Goal: Transaction & Acquisition: Purchase product/service

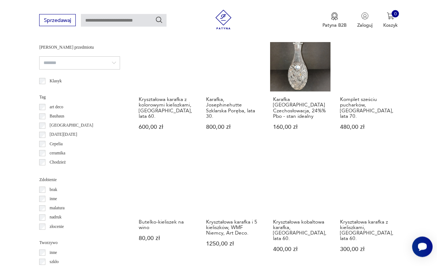
scroll to position [536, 0]
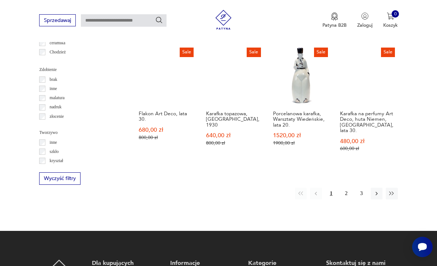
scroll to position [654, 0]
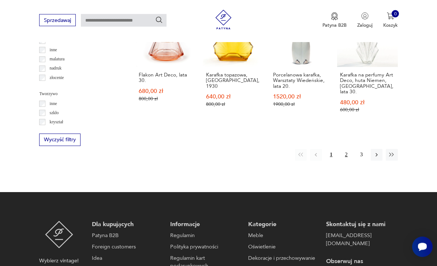
click at [348, 154] on button "2" at bounding box center [346, 155] width 12 height 12
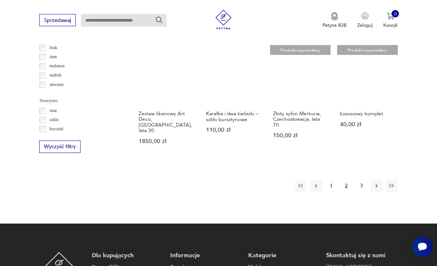
scroll to position [654, 0]
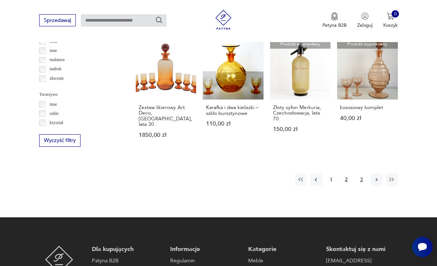
click at [361, 174] on button "3" at bounding box center [361, 180] width 12 height 12
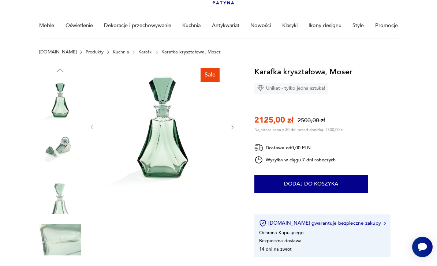
scroll to position [81, 0]
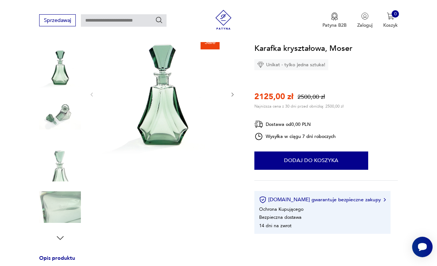
click at [231, 92] on icon "button" at bounding box center [232, 94] width 5 height 5
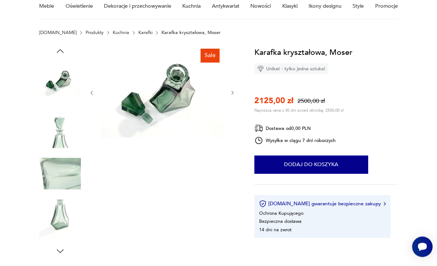
scroll to position [48, 0]
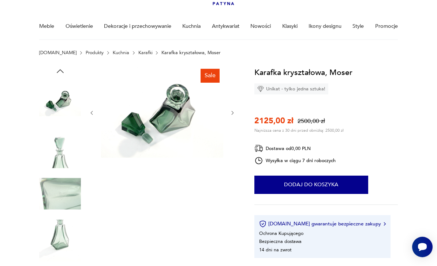
click at [235, 110] on icon "button" at bounding box center [232, 112] width 5 height 5
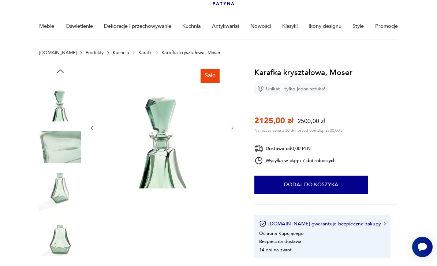
click at [235, 118] on div at bounding box center [162, 128] width 146 height 124
click at [235, 123] on div at bounding box center [162, 128] width 146 height 124
click at [233, 129] on icon "button" at bounding box center [232, 127] width 5 height 5
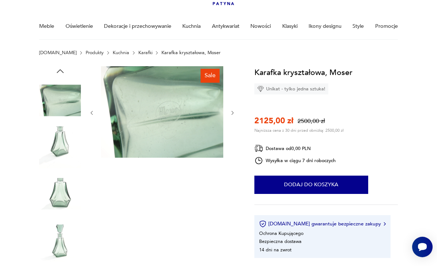
click at [237, 120] on div "Sale" at bounding box center [138, 171] width 199 height 210
click at [233, 116] on button "button" at bounding box center [232, 112] width 5 height 7
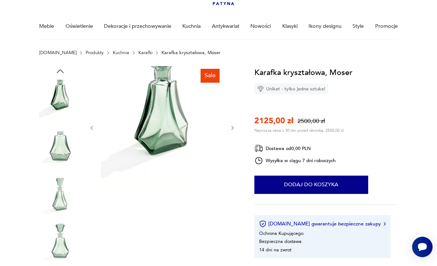
click at [233, 125] on button "button" at bounding box center [232, 128] width 5 height 7
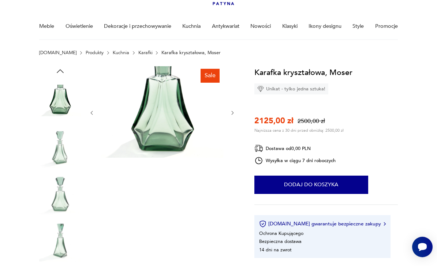
click at [234, 123] on div at bounding box center [162, 112] width 146 height 93
click at [233, 116] on button "button" at bounding box center [232, 112] width 5 height 7
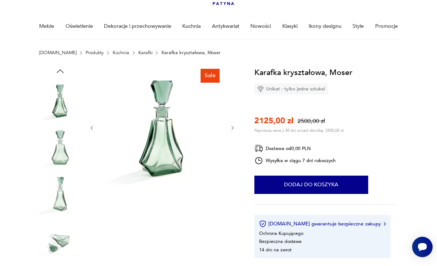
click at [230, 125] on icon "button" at bounding box center [232, 127] width 5 height 5
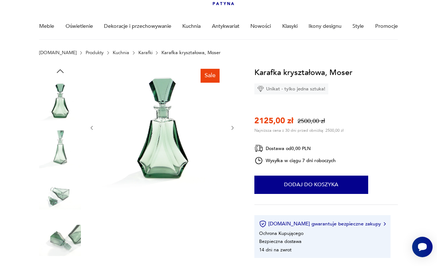
scroll to position [0, 0]
